Goal: Complete application form: Complete application form

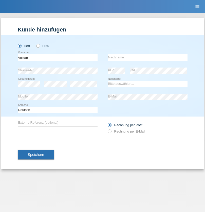
type input "Volkan"
click at [147, 57] on input "text" at bounding box center [148, 57] width 80 height 6
type input "Laçin"
select select "TR"
select select "C"
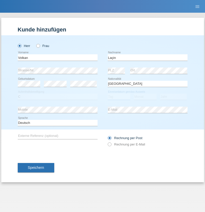
select select "06"
select select "04"
select select "2021"
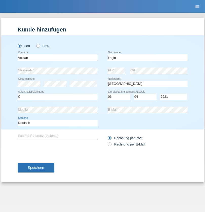
select select "en"
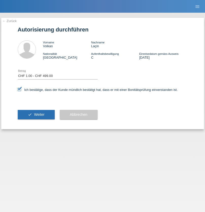
select select "1"
click at [36, 114] on span "Weiter" at bounding box center [39, 114] width 10 height 4
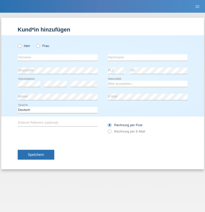
radio input "true"
click at [58, 57] on input "text" at bounding box center [58, 57] width 80 height 6
type input "[PERSON_NAME]"
click at [147, 57] on input "text" at bounding box center [148, 57] width 80 height 6
type input "Caridi"
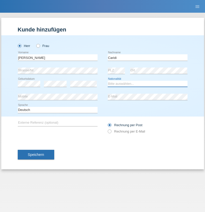
select select "CH"
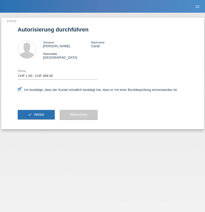
select select "1"
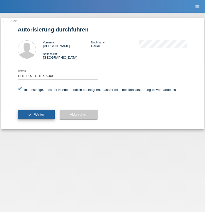
click at [36, 114] on span "Weiter" at bounding box center [39, 114] width 10 height 4
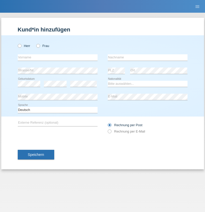
radio input "true"
click at [58, 57] on input "text" at bounding box center [58, 57] width 80 height 6
type input "firat"
click at [147, 57] on input "text" at bounding box center [148, 57] width 80 height 6
type input "kara"
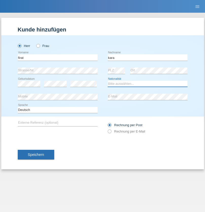
select select "CH"
